Goal: Task Accomplishment & Management: Use online tool/utility

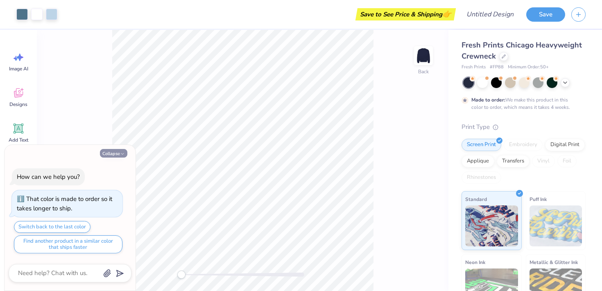
click at [112, 155] on button "Collapse" at bounding box center [113, 153] width 27 height 9
type textarea "x"
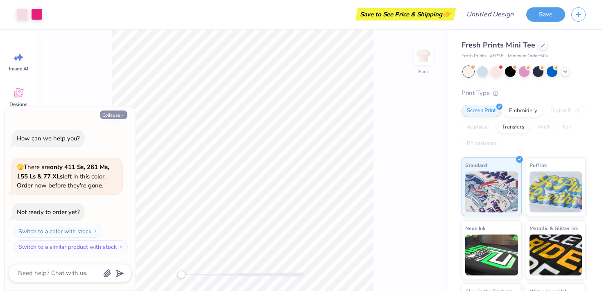
click at [116, 117] on button "Collapse" at bounding box center [113, 115] width 27 height 9
type textarea "x"
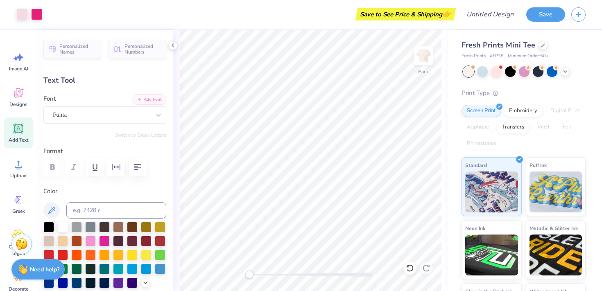
type input "-2.0"
type textarea "execs"
type input "0.0"
type input "4.05"
type input "0.79"
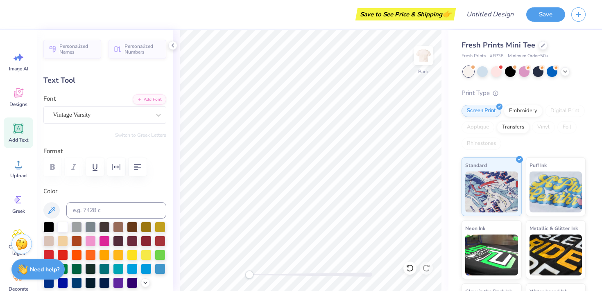
type input "3.00"
type textarea "year nine"
type input "4.39"
type input "1.41"
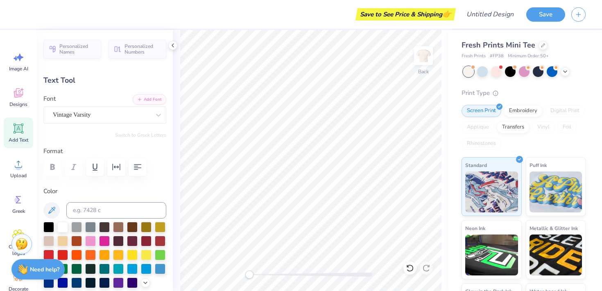
type input "3.65"
type input "-2.0"
type input "4.70"
type input "0.79"
type input "3.00"
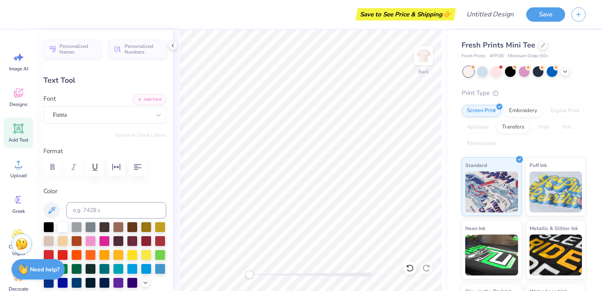
type input "0.0"
type textarea "y"
type textarea "dance"
type input "4.39"
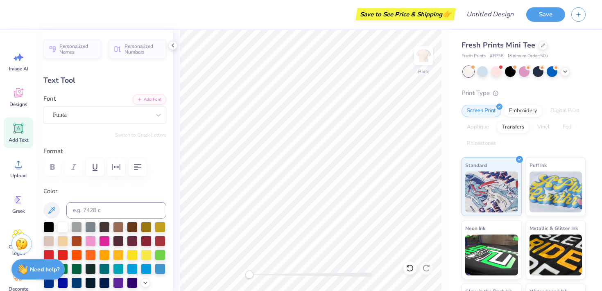
type input "1.41"
type input "3.65"
type input "0.0"
type input "4.05"
type input "0.79"
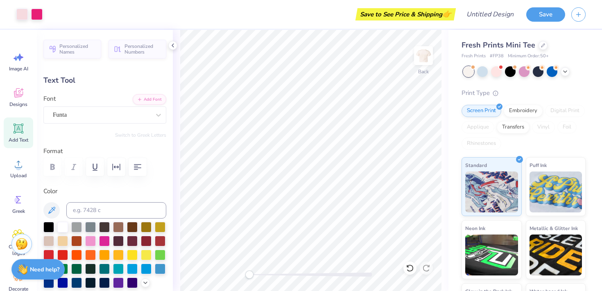
type input "4.95"
type input "4.39"
type input "1.41"
type input "3.65"
type input "-2.0"
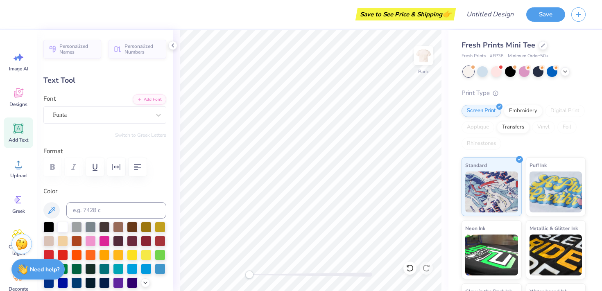
type input "4.05"
type input "0.79"
type input "3.97"
type input "0.0"
type textarea "marathon"
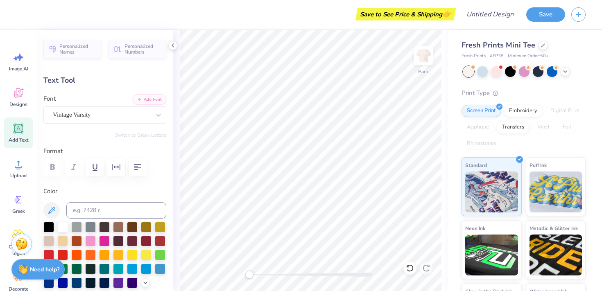
scroll to position [0, 1]
type input "5.06"
type textarea "executives"
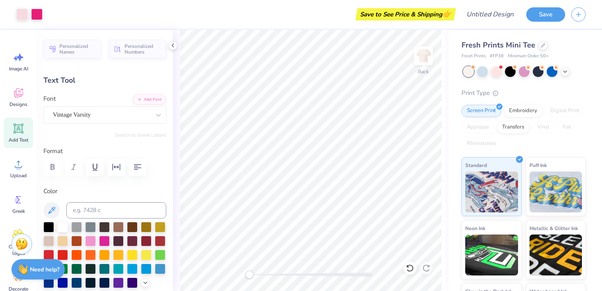
type input "4.39"
type input "1.41"
type input "6.22"
type input "-2.0"
type textarea "e"
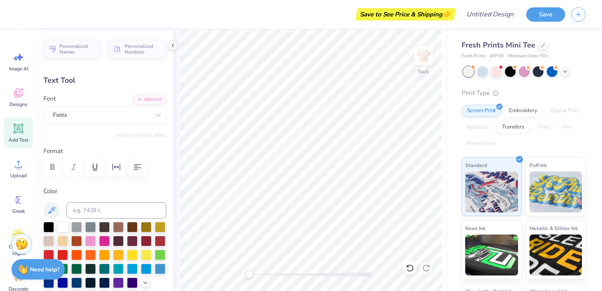
scroll to position [0, 0]
type textarea "year nine"
type input "0.0"
type input "9.06"
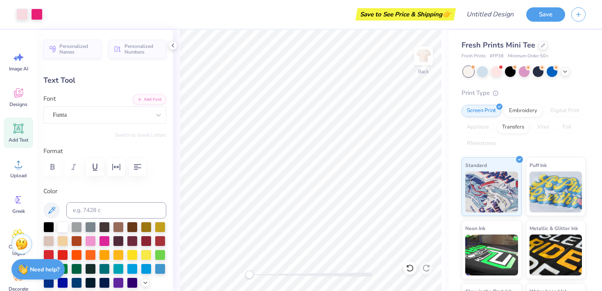
type input "2.44"
type input "5.80"
type input "-2.0"
type textarea "y"
click at [13, 84] on div "Designs" at bounding box center [19, 97] width 30 height 31
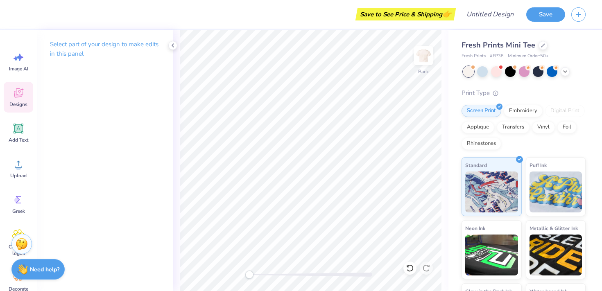
click at [19, 94] on icon at bounding box center [18, 93] width 9 height 9
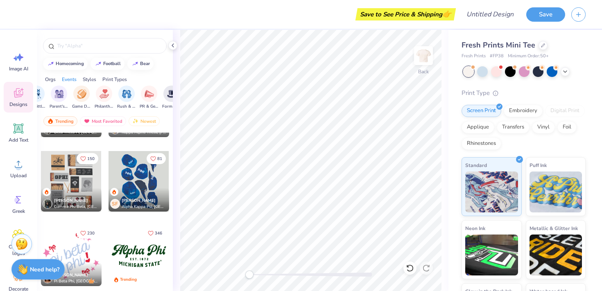
scroll to position [0, 152]
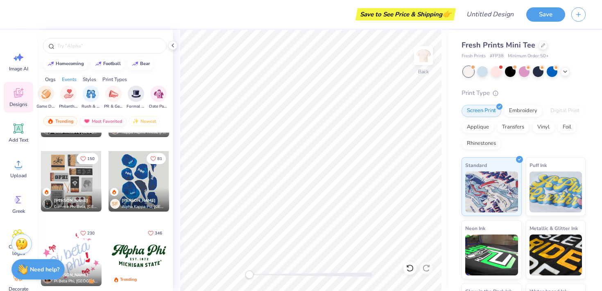
click at [111, 118] on div "Most Favorited" at bounding box center [103, 121] width 46 height 10
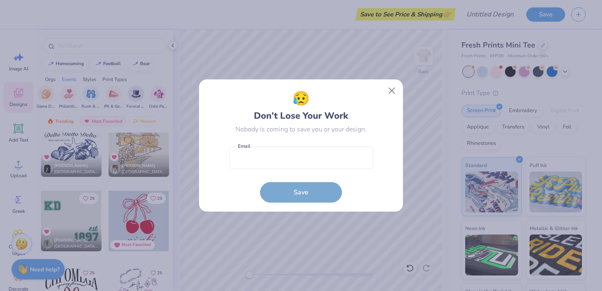
scroll to position [10307, 0]
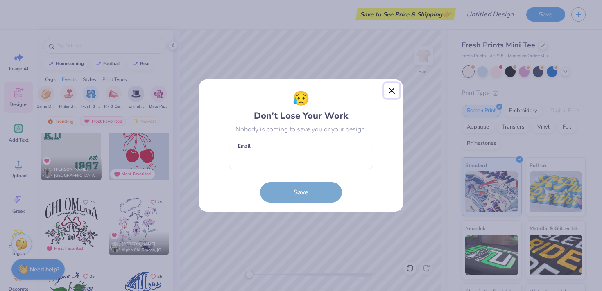
click at [391, 92] on button "Close" at bounding box center [392, 91] width 16 height 16
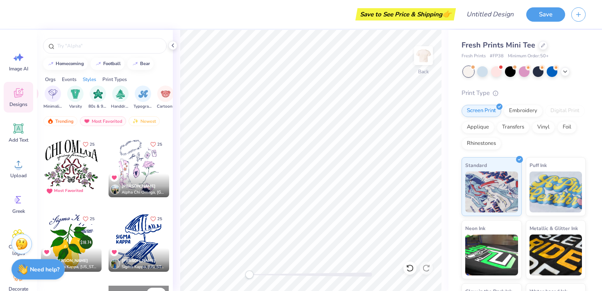
scroll to position [0, 473]
click at [51, 97] on img "filter for Minimalist" at bounding box center [52, 93] width 9 height 9
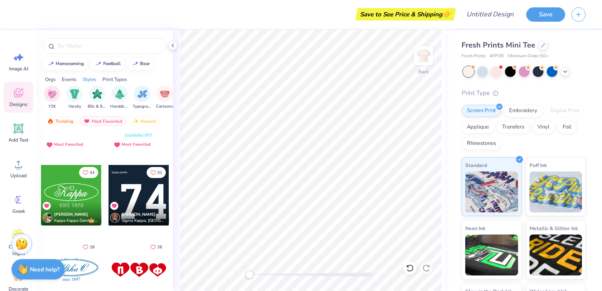
scroll to position [655, 0]
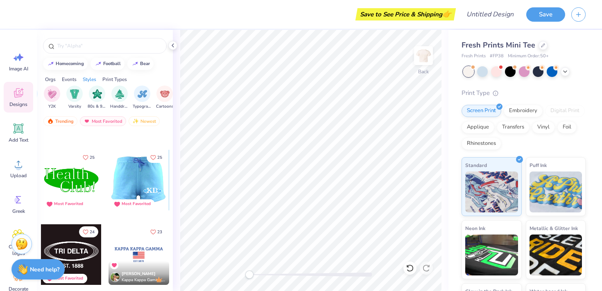
click at [109, 183] on div at bounding box center [78, 180] width 61 height 61
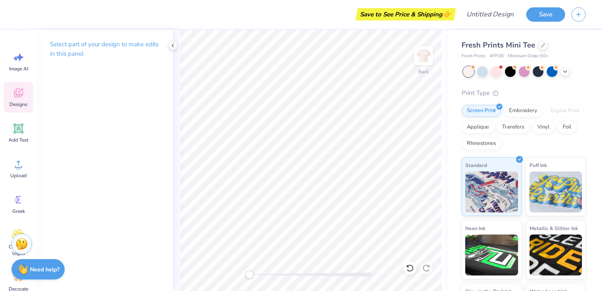
click at [17, 105] on span "Designs" at bounding box center [18, 104] width 18 height 7
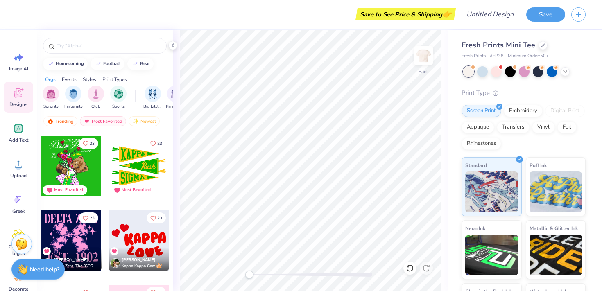
scroll to position [11707, 0]
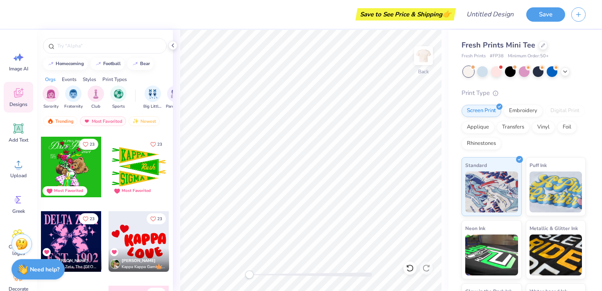
click at [135, 170] on div at bounding box center [139, 167] width 61 height 61
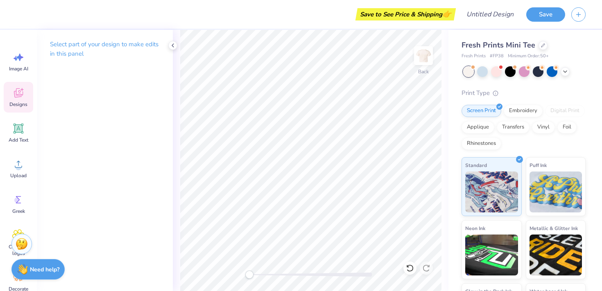
click at [17, 100] on div "Designs" at bounding box center [19, 97] width 30 height 31
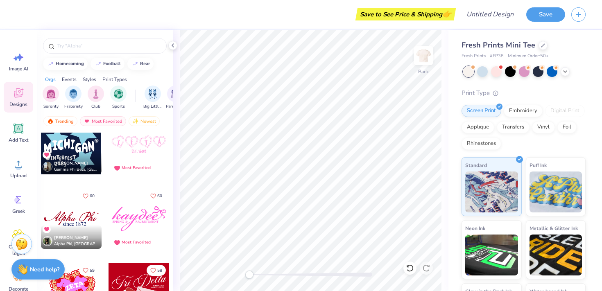
scroll to position [2461, 0]
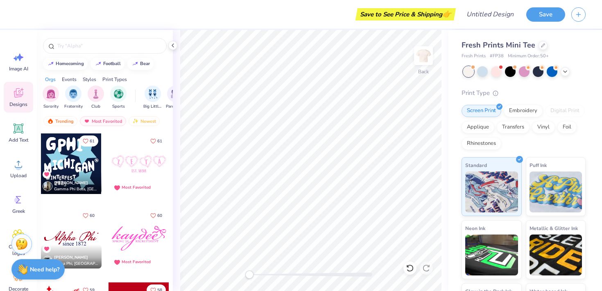
click at [146, 171] on div at bounding box center [139, 164] width 61 height 61
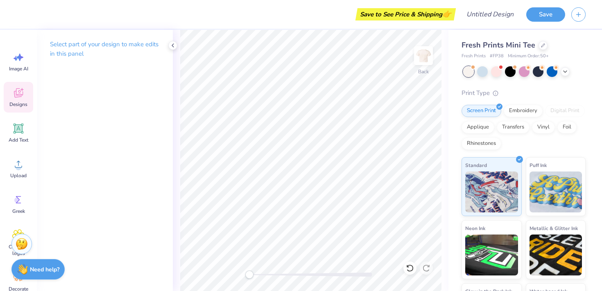
click at [10, 104] on span "Designs" at bounding box center [18, 104] width 18 height 7
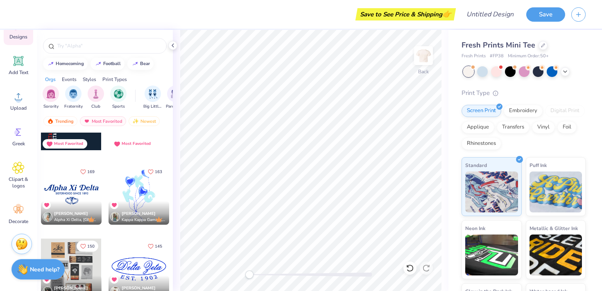
scroll to position [271, 0]
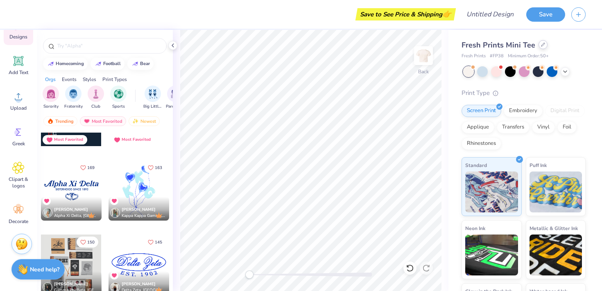
click at [543, 45] on icon at bounding box center [543, 45] width 4 height 4
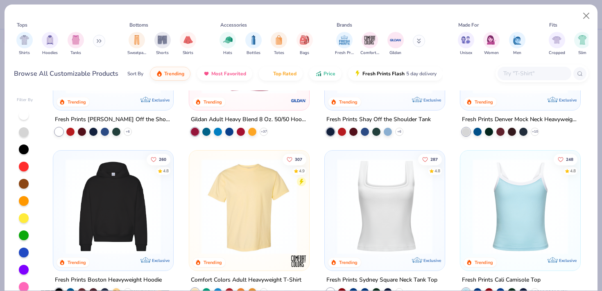
scroll to position [115, 0]
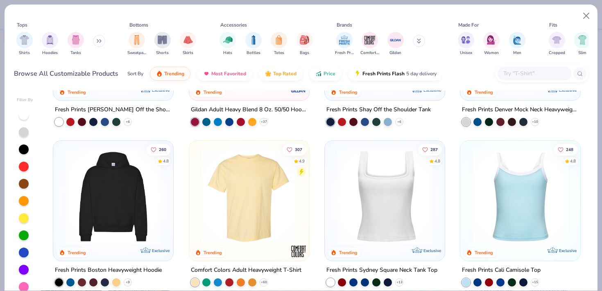
click at [239, 208] on img at bounding box center [250, 196] width 104 height 95
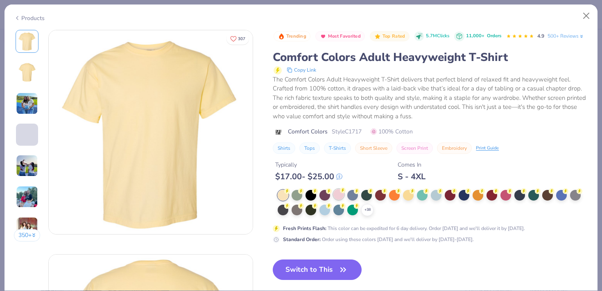
click at [338, 195] on div at bounding box center [339, 194] width 11 height 11
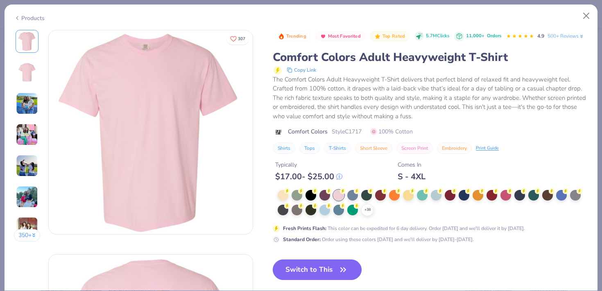
click at [327, 269] on button "Switch to This" at bounding box center [317, 270] width 89 height 20
click at [314, 271] on button "Switch to This" at bounding box center [317, 270] width 89 height 20
click at [350, 267] on button "Switch to This" at bounding box center [317, 270] width 89 height 20
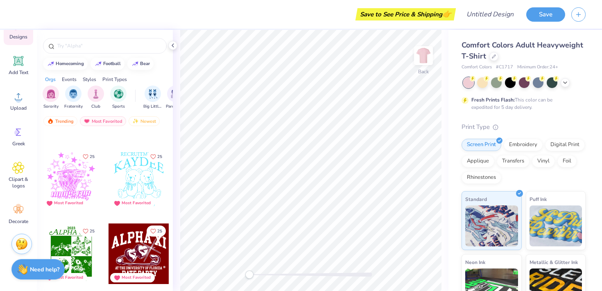
scroll to position [10755, 0]
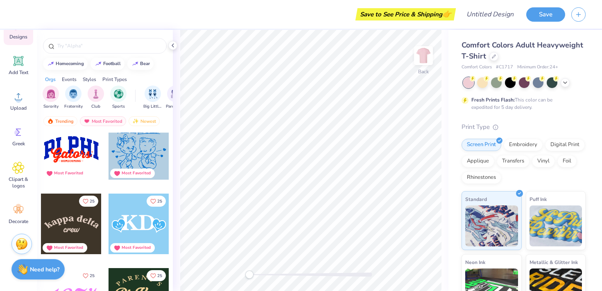
click at [149, 224] on div at bounding box center [139, 224] width 61 height 61
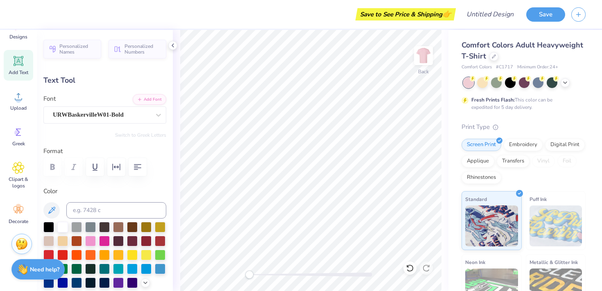
type textarea "DM"
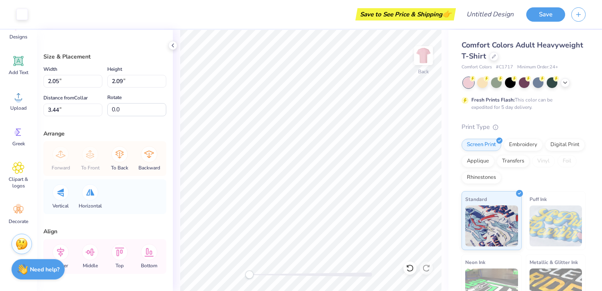
type input "1.78"
type input "1.73"
type input "3.61"
type input "2.03"
type input "2.09"
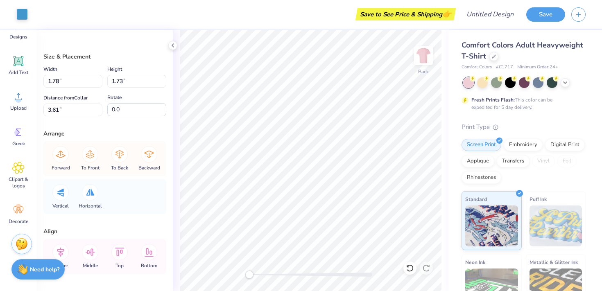
type input "3.50"
type input "1.78"
type input "1.73"
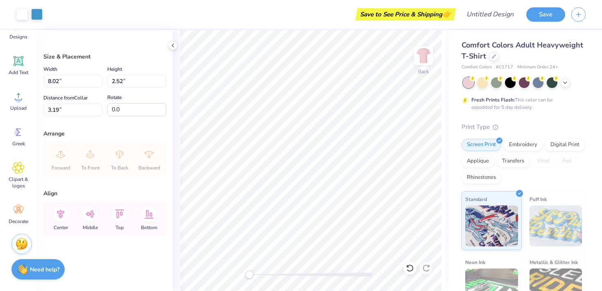
type input "1.27"
type input "3.99"
type input "1.25"
type input "3.00"
type input "4.92"
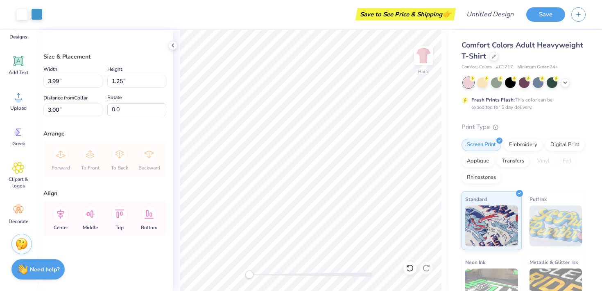
type input "1.55"
type input "3.00"
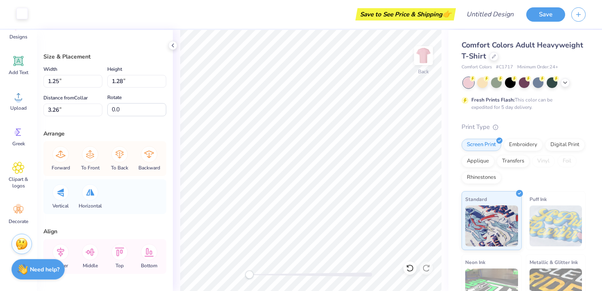
click at [25, 16] on div at bounding box center [21, 13] width 11 height 11
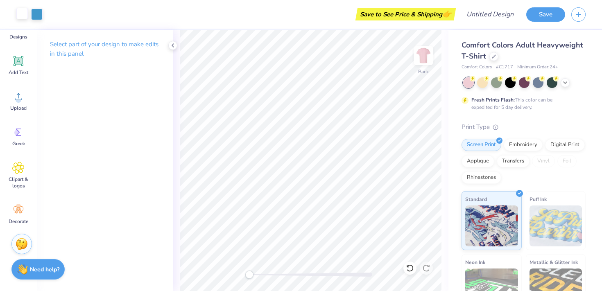
click at [487, 23] on div "Design Title" at bounding box center [490, 14] width 60 height 29
click at [486, 14] on input "Design Title" at bounding box center [500, 14] width 40 height 16
type input "merch"
click at [421, 59] on img at bounding box center [423, 55] width 33 height 33
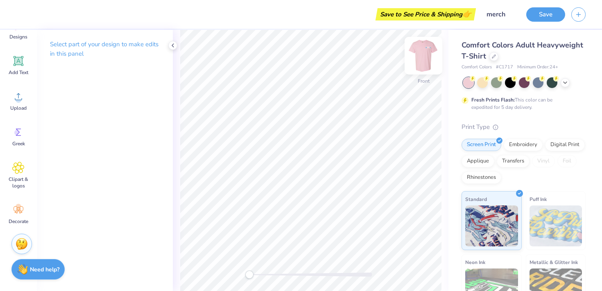
click at [170, 160] on div "Save to See Price & Shipping 👉 Design Title merch Save Image AI Designs Add Tex…" at bounding box center [301, 145] width 602 height 291
click at [173, 46] on icon at bounding box center [173, 45] width 7 height 7
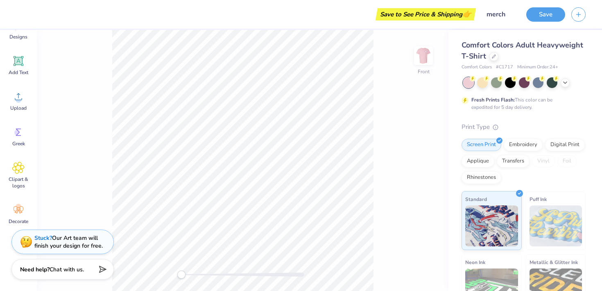
drag, startPoint x: 111, startPoint y: 153, endPoint x: 59, endPoint y: 154, distance: 51.7
click at [104, 153] on div "Front" at bounding box center [243, 160] width 412 height 261
drag, startPoint x: 32, startPoint y: 185, endPoint x: 32, endPoint y: 172, distance: 13.1
click at [32, 185] on div "Clipart & logos" at bounding box center [19, 175] width 30 height 37
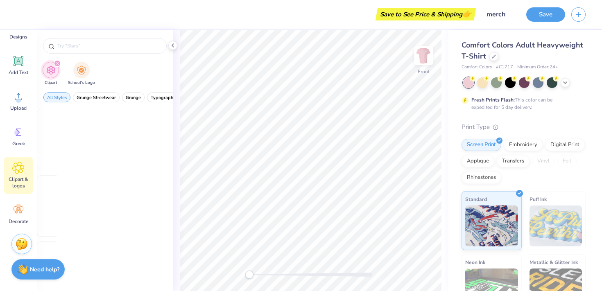
scroll to position [0, 0]
click at [32, 172] on div "Clipart & logos" at bounding box center [19, 175] width 30 height 37
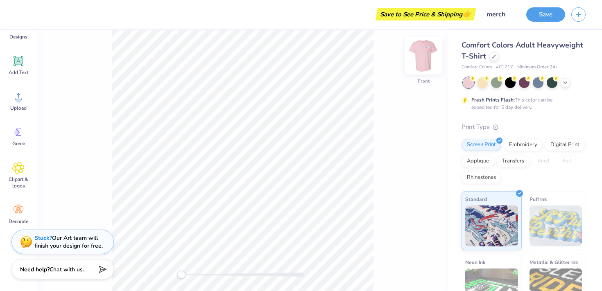
click at [423, 50] on img at bounding box center [423, 55] width 33 height 33
click at [119, 260] on div "Back" at bounding box center [243, 160] width 412 height 261
click at [423, 65] on img at bounding box center [423, 55] width 33 height 33
click at [423, 55] on img at bounding box center [423, 55] width 33 height 33
click at [421, 65] on img at bounding box center [423, 55] width 33 height 33
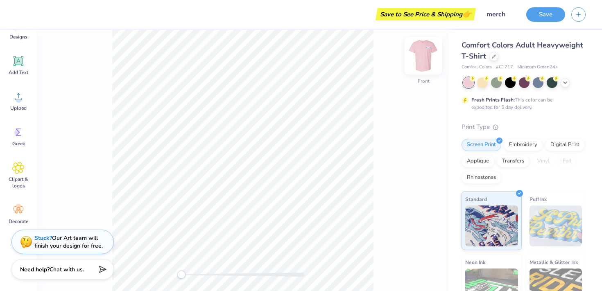
click at [425, 55] on img at bounding box center [423, 55] width 33 height 33
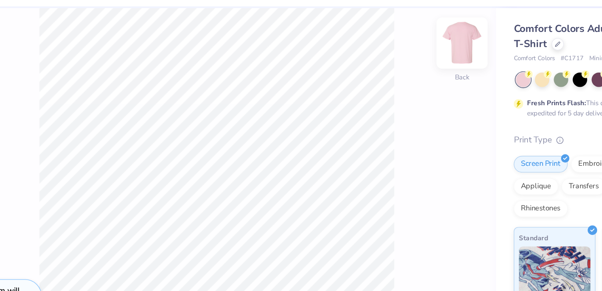
click at [421, 56] on img at bounding box center [423, 55] width 33 height 33
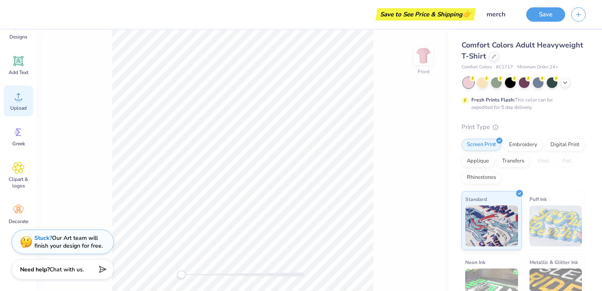
click at [23, 92] on icon at bounding box center [18, 97] width 12 height 12
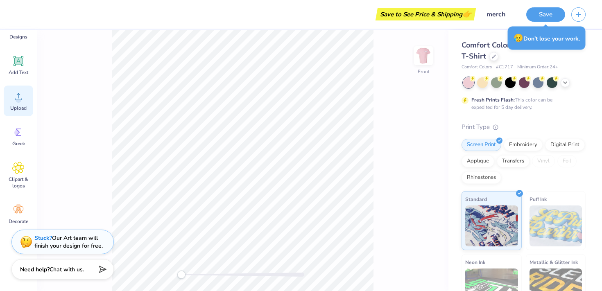
click at [20, 105] on span "Upload" at bounding box center [18, 108] width 16 height 7
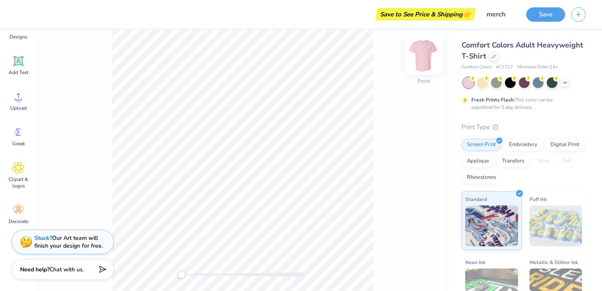
click at [425, 58] on img at bounding box center [423, 55] width 33 height 33
click at [425, 62] on img at bounding box center [423, 55] width 33 height 33
click at [427, 56] on img at bounding box center [423, 55] width 33 height 33
click at [577, 17] on button "button" at bounding box center [579, 13] width 14 height 14
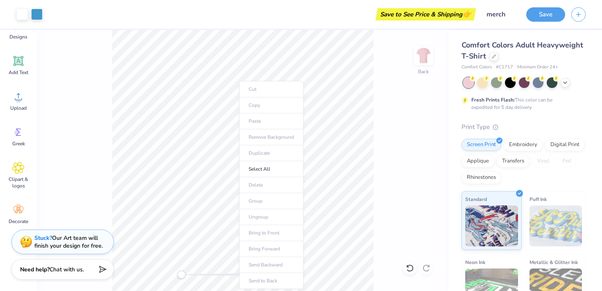
click at [398, 88] on div "Back" at bounding box center [243, 160] width 412 height 261
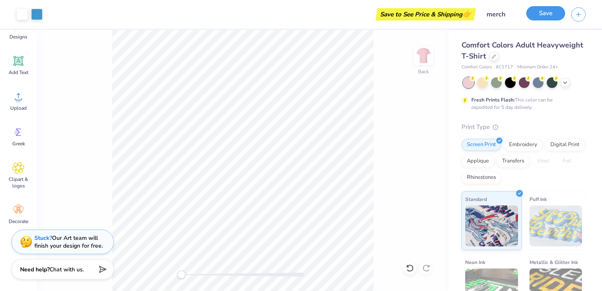
click at [542, 16] on button "Save" at bounding box center [546, 13] width 39 height 14
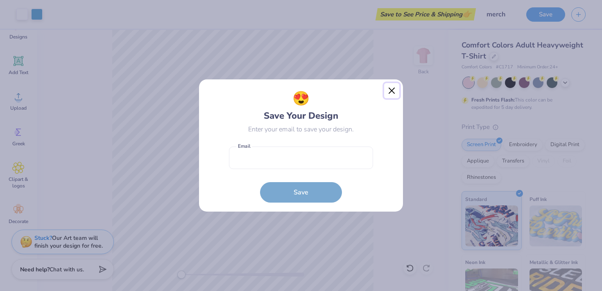
click at [390, 91] on button "Close" at bounding box center [392, 91] width 16 height 16
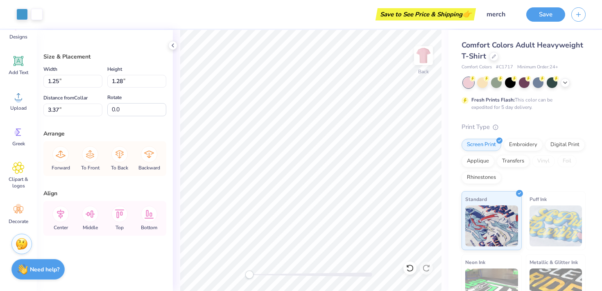
type input "3.27"
click at [14, 105] on span "Upload" at bounding box center [18, 108] width 16 height 7
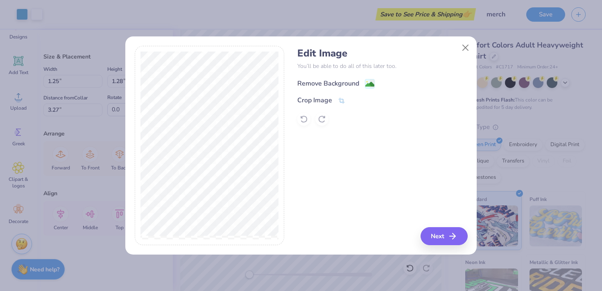
click at [365, 87] on icon at bounding box center [370, 84] width 10 height 10
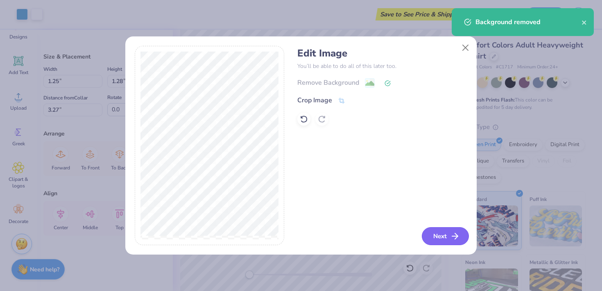
click at [438, 236] on button "Next" at bounding box center [445, 236] width 47 height 18
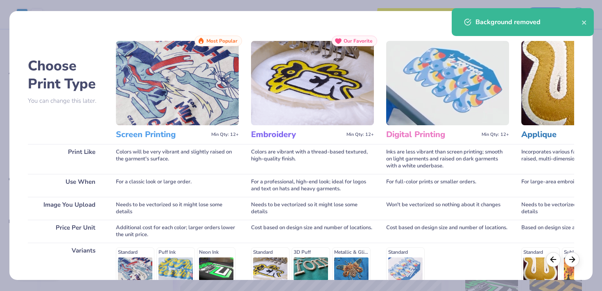
scroll to position [117, 0]
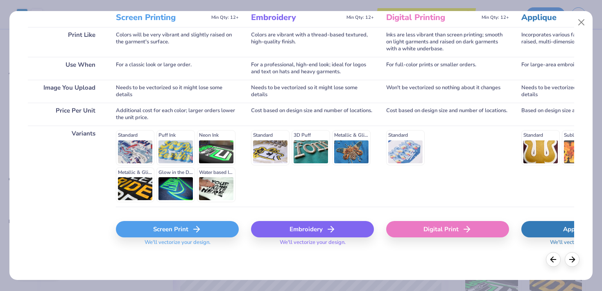
click at [151, 237] on div "Screen Print" at bounding box center [177, 229] width 123 height 16
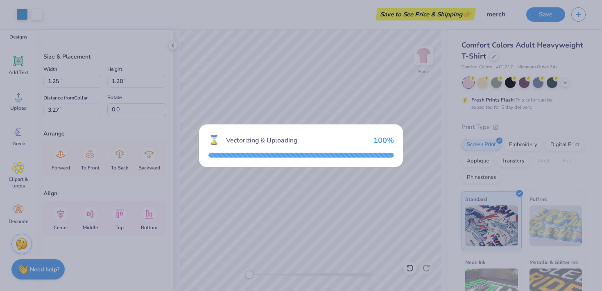
click at [389, 152] on div "⌛ Vectorizing & Uploading 100 %" at bounding box center [301, 146] width 204 height 43
click at [378, 147] on div "⌛ Vectorizing & Uploading 100 %" at bounding box center [301, 146] width 204 height 43
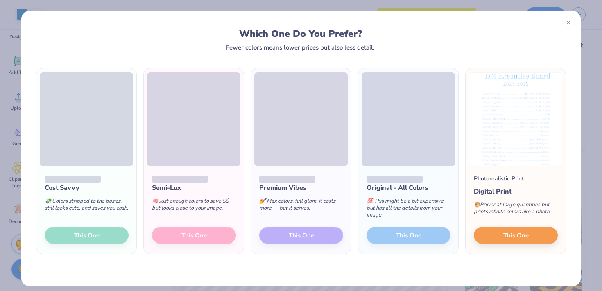
scroll to position [6, 0]
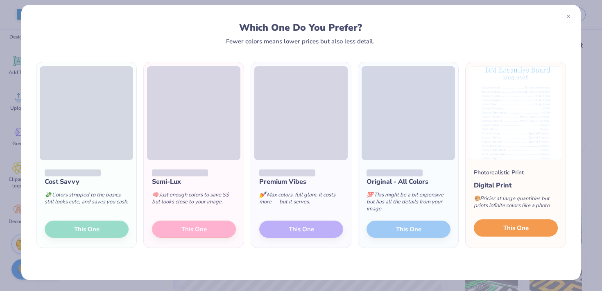
click at [497, 226] on button "This One" at bounding box center [516, 228] width 84 height 17
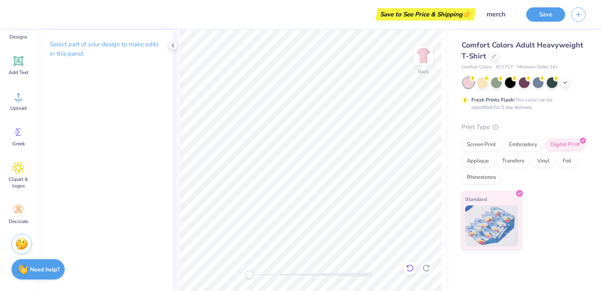
click at [407, 273] on div at bounding box center [410, 268] width 13 height 13
click at [407, 266] on icon at bounding box center [408, 267] width 2 height 2
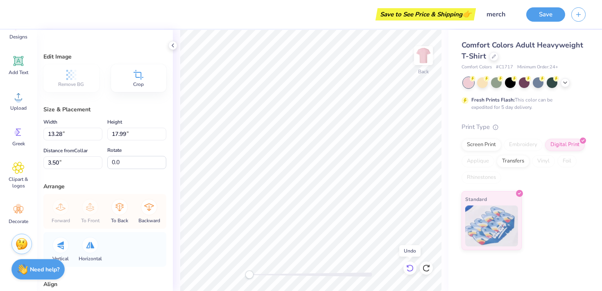
click at [407, 266] on icon at bounding box center [408, 267] width 2 height 2
click at [423, 64] on img at bounding box center [423, 55] width 33 height 33
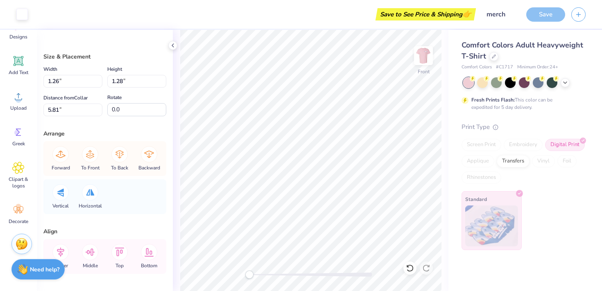
type input "1.10"
type input "1.06"
type input "5.92"
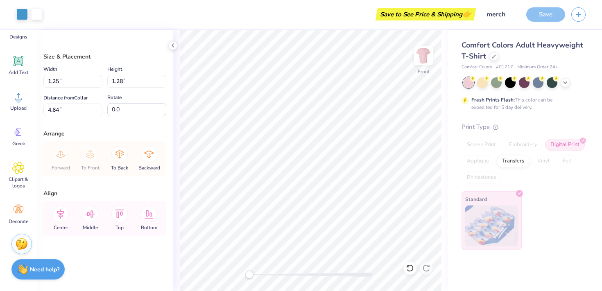
type input "7.76"
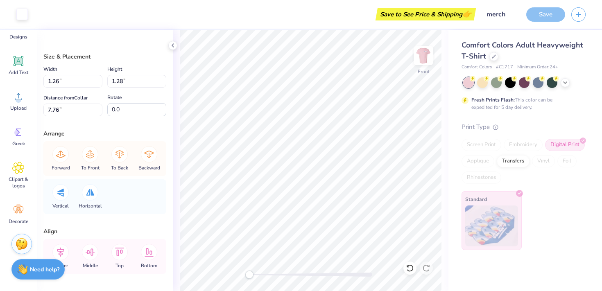
type input "1.26"
type input "4.00"
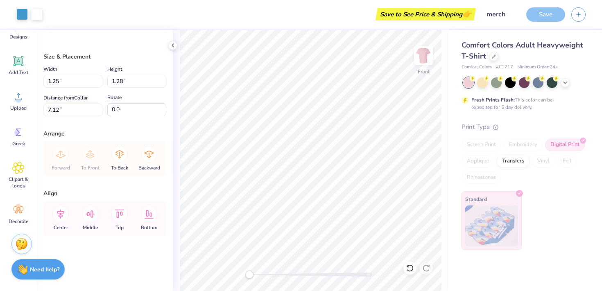
type input "7.76"
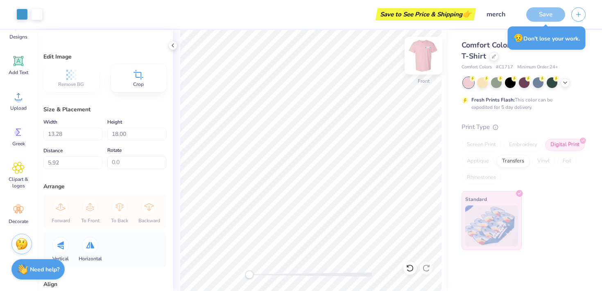
click at [428, 56] on img at bounding box center [423, 55] width 33 height 33
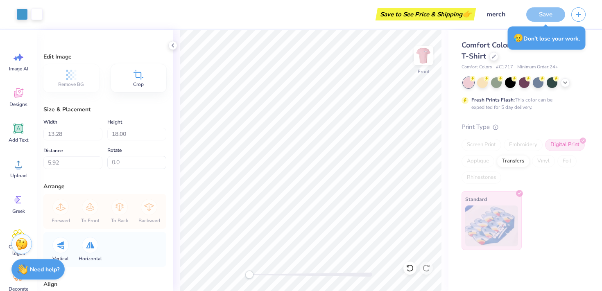
scroll to position [68, 0]
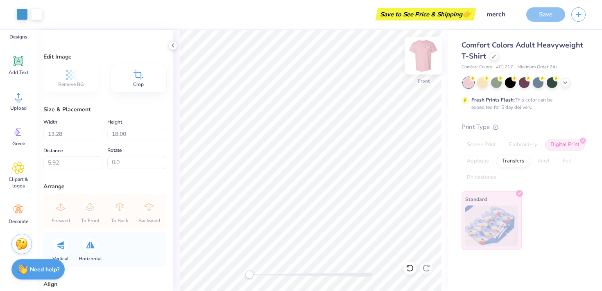
click at [416, 57] on img at bounding box center [423, 55] width 33 height 33
click at [418, 67] on div "Back" at bounding box center [423, 60] width 19 height 29
click at [427, 59] on img at bounding box center [423, 55] width 33 height 33
type input "13.07"
type input "17.71"
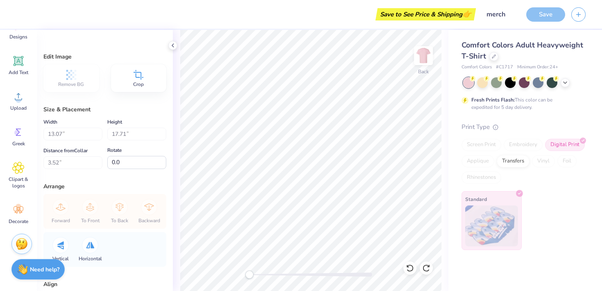
type input "3.52"
click at [427, 56] on img at bounding box center [423, 55] width 33 height 33
type input "13.28"
type input "18.00"
type input "5.92"
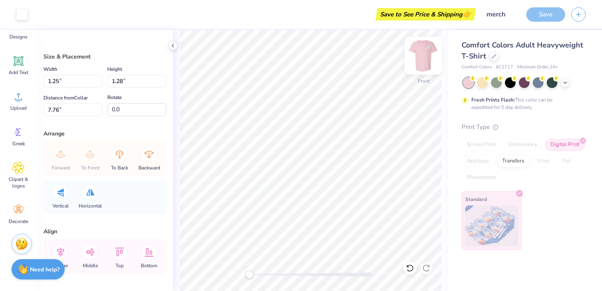
type input "-1.6"
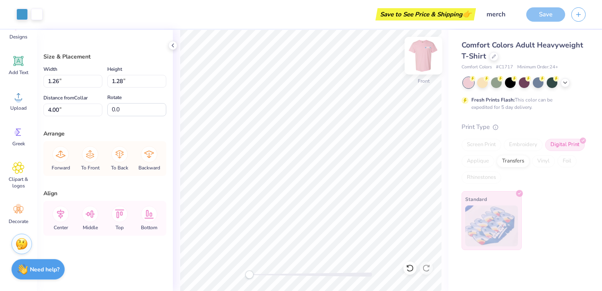
type input "1.21"
type input "1.25"
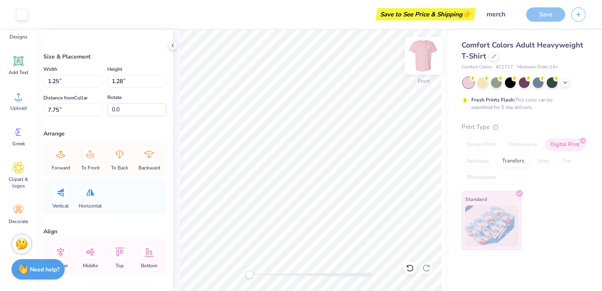
type input "20.1"
type input "1.09"
type input "1.06"
type input "7.87"
type input "23.5"
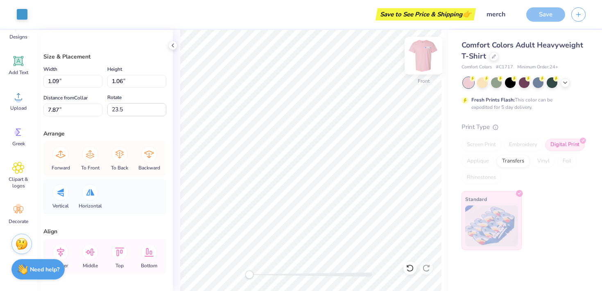
type input "1.27"
type input "1.26"
type input "7.75"
type input "20.1"
type input "1.24"
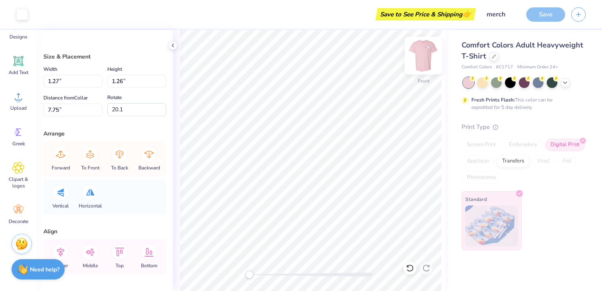
type input "1.28"
type input "-1.6"
type input "1.27"
type input "1.26"
type input "7.77"
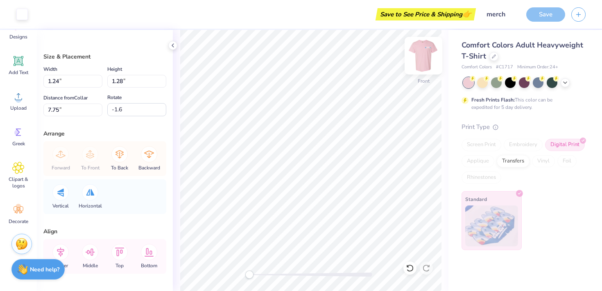
type input "20.1"
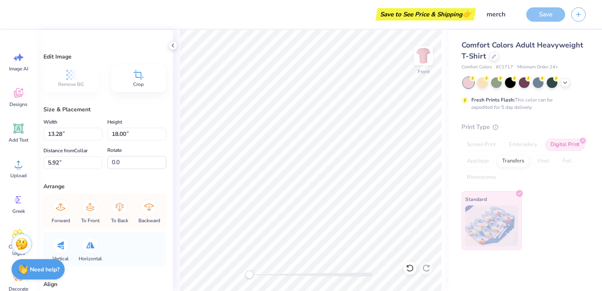
scroll to position [68, 0]
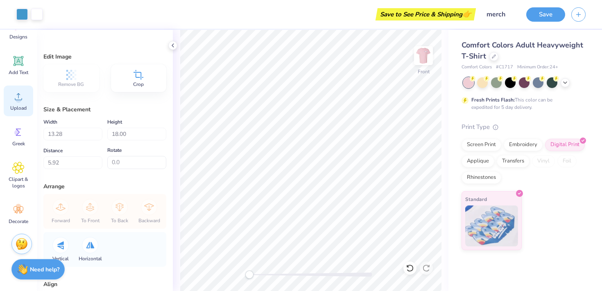
click at [24, 93] on icon at bounding box center [18, 97] width 12 height 12
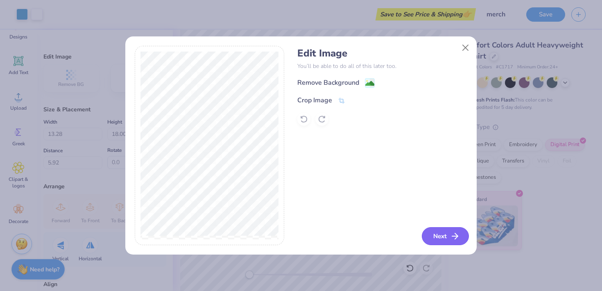
click at [449, 235] on button "Next" at bounding box center [445, 236] width 47 height 18
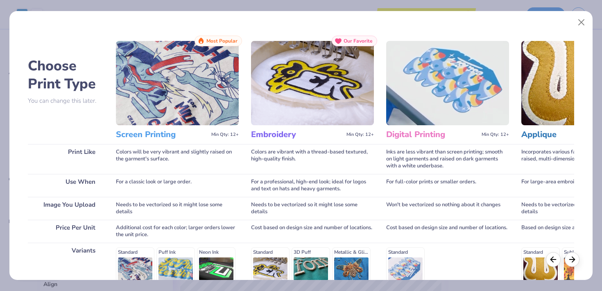
scroll to position [117, 0]
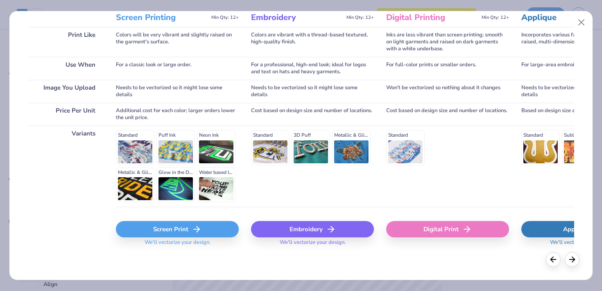
click at [168, 229] on div "Screen Print" at bounding box center [177, 229] width 123 height 16
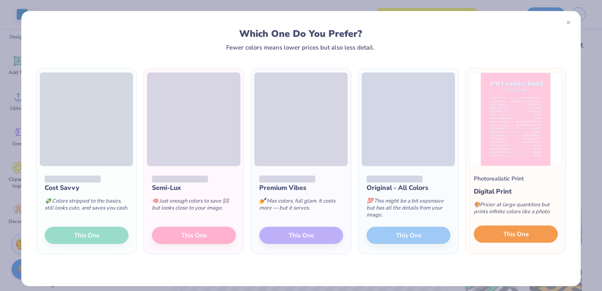
click at [502, 239] on button "This One" at bounding box center [516, 234] width 84 height 17
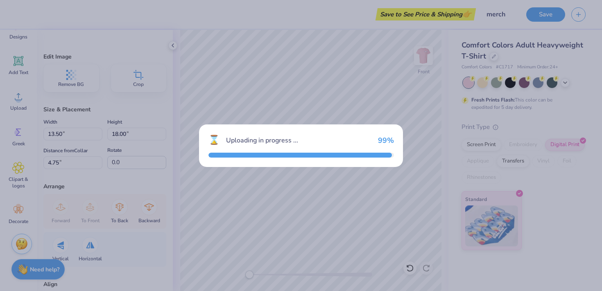
type input "13.50"
type input "4.75"
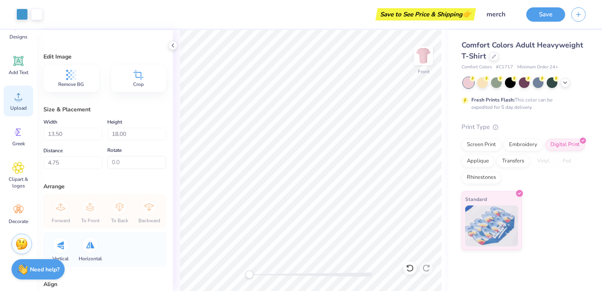
click at [18, 104] on div "Upload" at bounding box center [19, 101] width 30 height 31
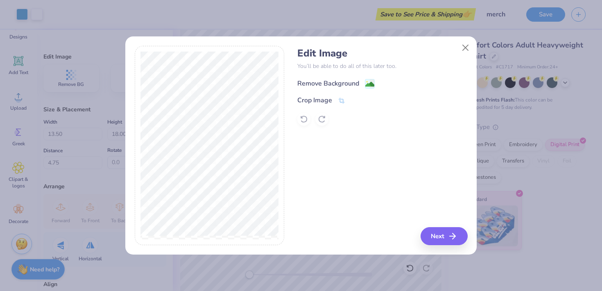
click at [366, 84] on rect at bounding box center [370, 83] width 9 height 9
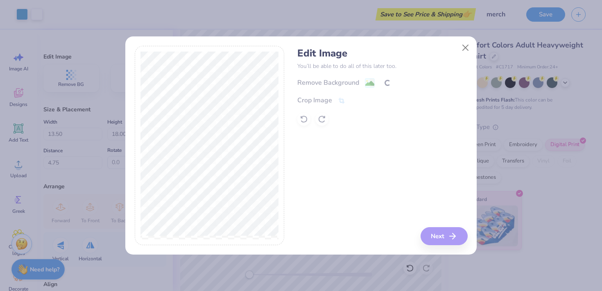
scroll to position [68, 0]
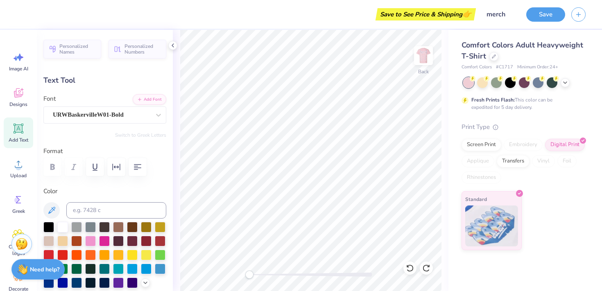
scroll to position [0, 0]
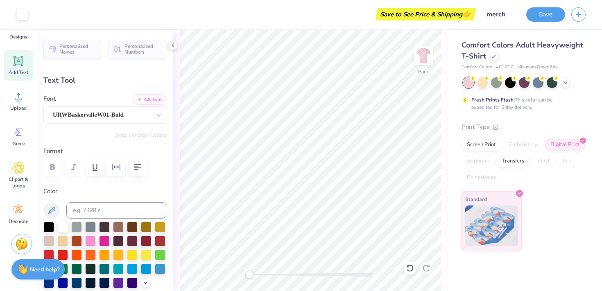
type input "6.67"
type input "1.38"
type input "2.98"
type input "5.14"
type input "1.07"
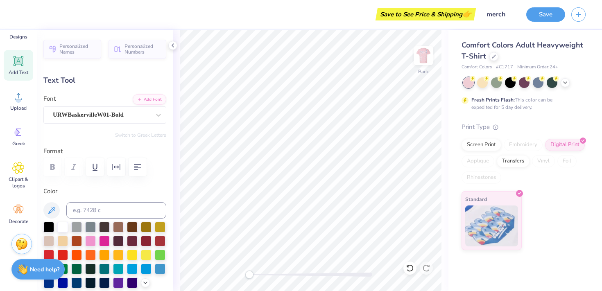
type input "3.30"
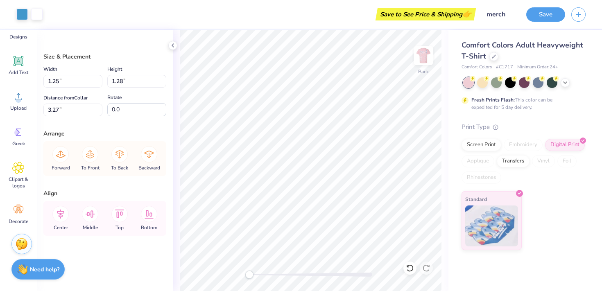
type input "3.26"
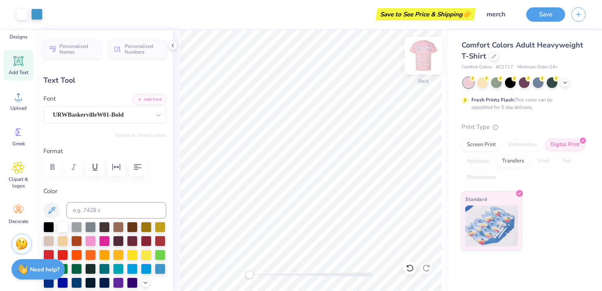
click at [423, 54] on img at bounding box center [423, 55] width 33 height 33
click at [421, 55] on img at bounding box center [423, 55] width 33 height 33
type input "2.73"
type textarea "DM"
click at [411, 270] on icon at bounding box center [410, 268] width 8 height 8
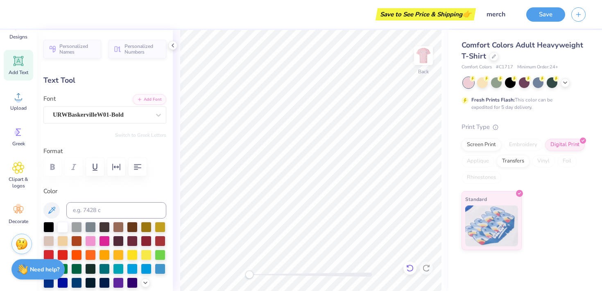
click at [411, 270] on icon at bounding box center [410, 268] width 8 height 8
click at [411, 271] on icon at bounding box center [410, 268] width 8 height 8
type input "2.73"
click at [411, 271] on icon at bounding box center [410, 268] width 8 height 8
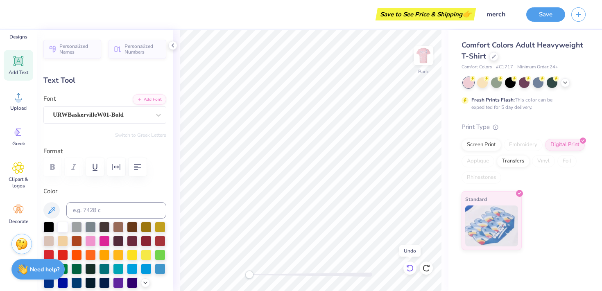
click at [411, 271] on icon at bounding box center [410, 268] width 8 height 8
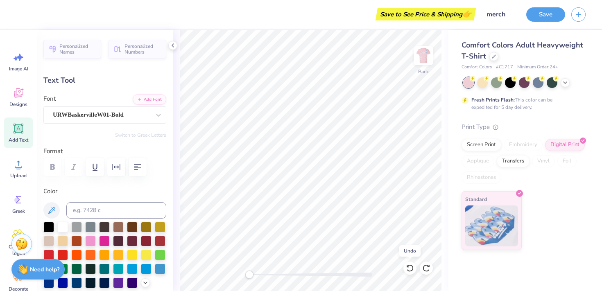
click at [413, 270] on icon at bounding box center [410, 268] width 8 height 8
type input "3.30"
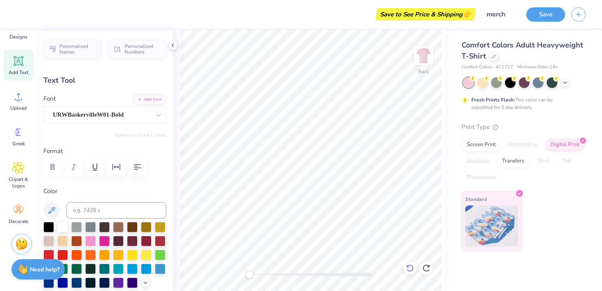
click at [412, 266] on icon at bounding box center [410, 268] width 7 height 7
type input "6.67"
type input "1.38"
type input "2.98"
click at [412, 266] on icon at bounding box center [410, 268] width 7 height 7
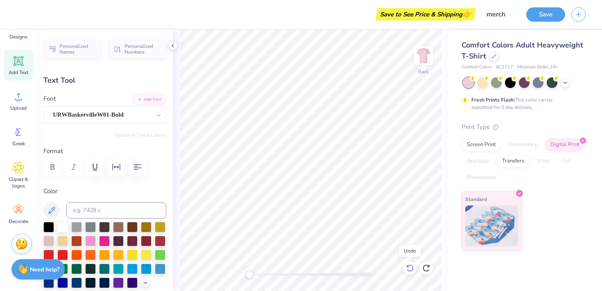
type input "3.43"
type input "1.34"
click at [410, 269] on icon at bounding box center [410, 268] width 8 height 8
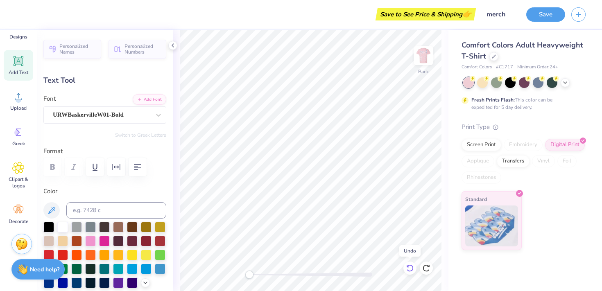
click at [410, 269] on icon at bounding box center [410, 268] width 8 height 8
type input "2.71"
click at [425, 62] on img at bounding box center [423, 55] width 33 height 33
click at [432, 58] on img at bounding box center [423, 55] width 33 height 33
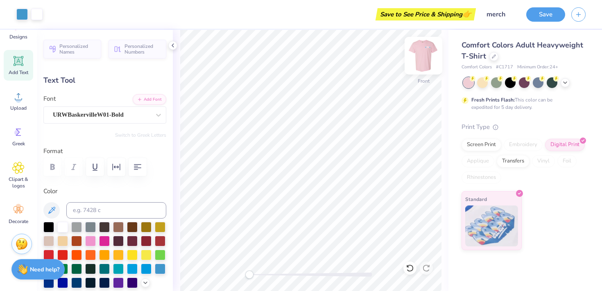
click at [431, 58] on img at bounding box center [423, 55] width 33 height 33
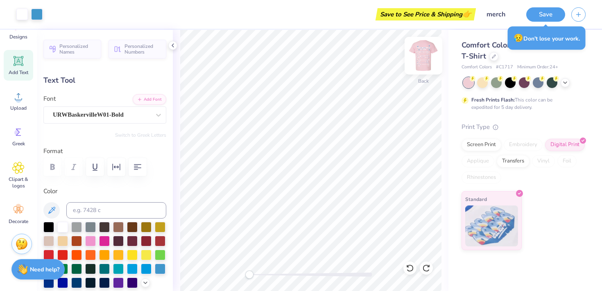
click at [418, 55] on img at bounding box center [423, 55] width 33 height 33
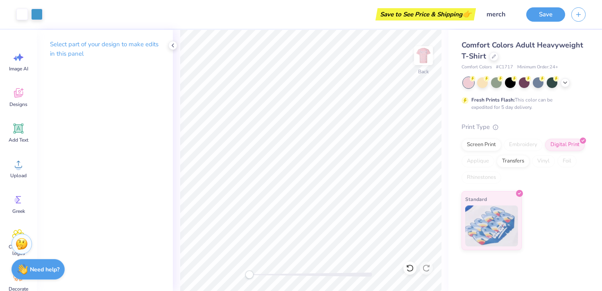
scroll to position [68, 0]
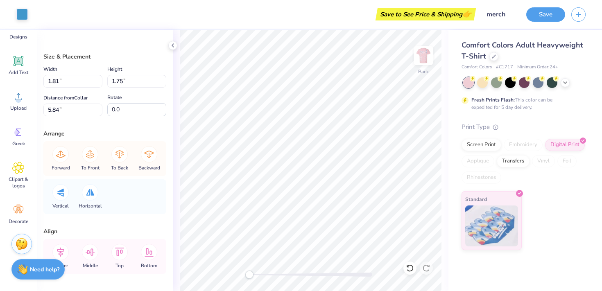
type input "2.07"
type input "2.11"
type input "1.81"
type input "1.75"
type input "2.07"
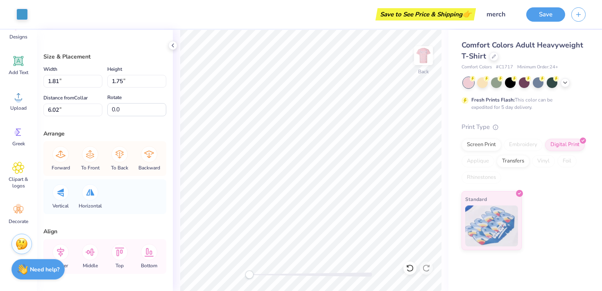
type input "2.11"
type input "5.84"
